Goal: Task Accomplishment & Management: Use online tool/utility

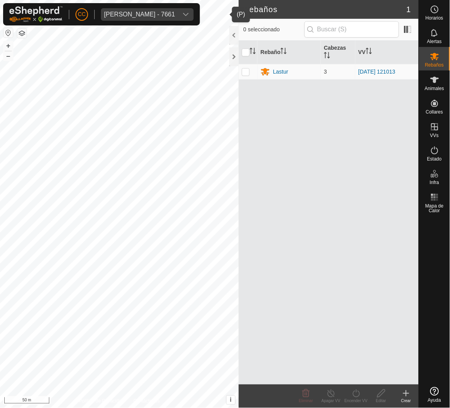
click at [148, 9] on span "[PERSON_NAME] - 7661" at bounding box center [139, 14] width 77 height 13
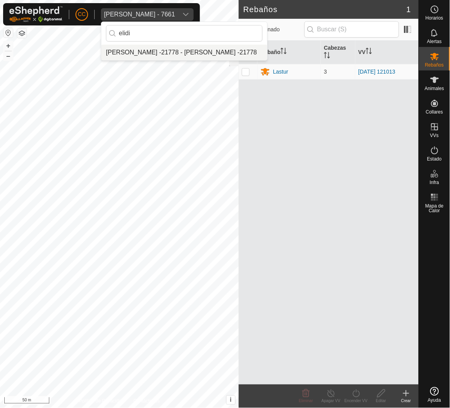
type input "elidi"
click at [150, 52] on li "[PERSON_NAME] -21778 - [PERSON_NAME] -21778" at bounding box center [184, 53] width 166 height 16
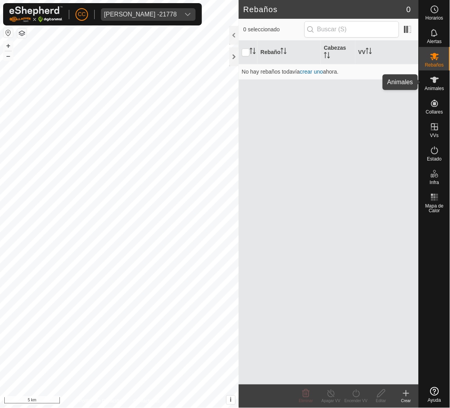
click at [430, 93] on div "Animales" at bounding box center [434, 81] width 31 height 23
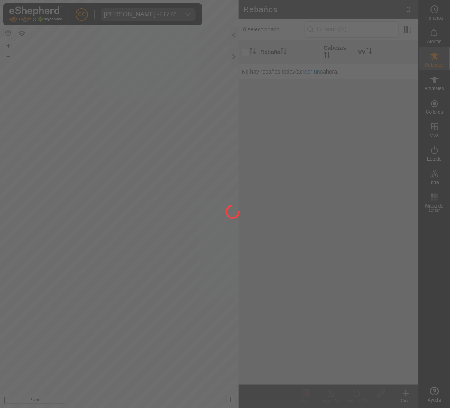
click at [433, 107] on div at bounding box center [225, 204] width 450 height 408
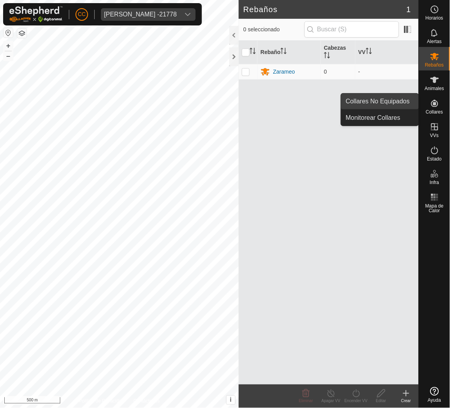
click at [402, 103] on link "Collares No Equipados" at bounding box center [379, 102] width 77 height 16
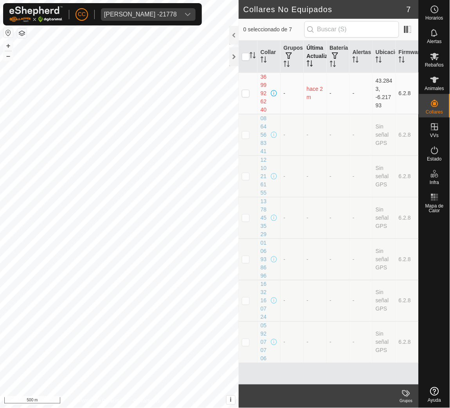
click at [307, 66] on icon "Activar para ordenar" at bounding box center [310, 63] width 6 height 6
click at [232, 34] on div at bounding box center [233, 35] width 9 height 19
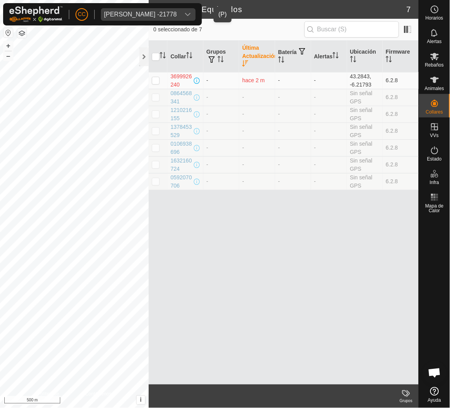
click at [166, 13] on div "[PERSON_NAME] -21778" at bounding box center [140, 14] width 73 height 6
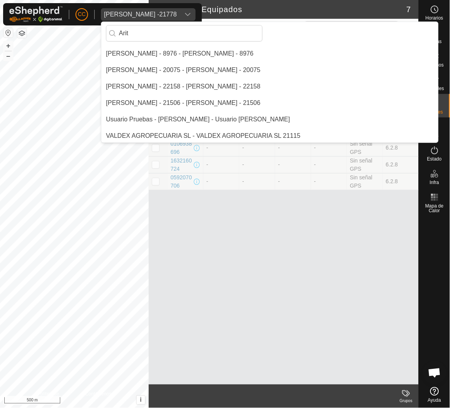
scroll to position [0, 0]
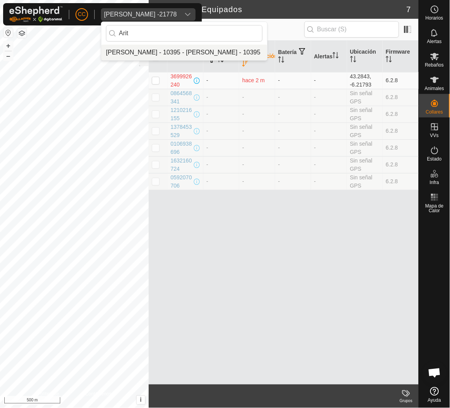
type input "Arit"
click at [166, 52] on li "[PERSON_NAME] - 10395 - [PERSON_NAME] - 10395" at bounding box center [184, 53] width 166 height 16
